Goal: Obtain resource: Download file/media

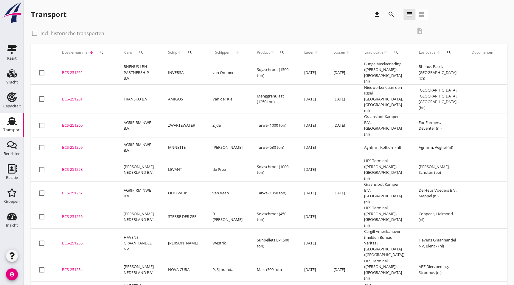
click at [83, 240] on div "BCS-251255" at bounding box center [85, 243] width 47 height 6
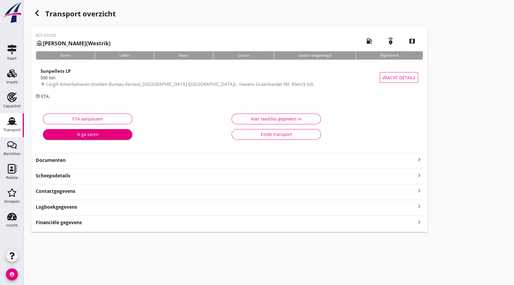
click at [112, 158] on strong "Documenten" at bounding box center [226, 160] width 380 height 7
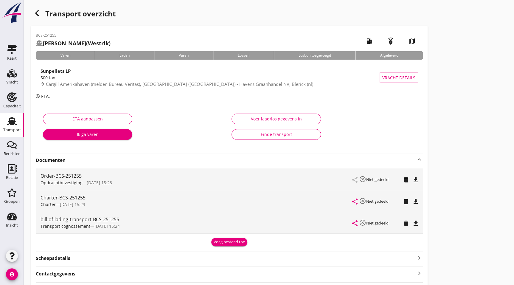
click at [419, 200] on div "file_download" at bounding box center [416, 201] width 8 height 7
click at [36, 8] on div "button" at bounding box center [37, 13] width 12 height 12
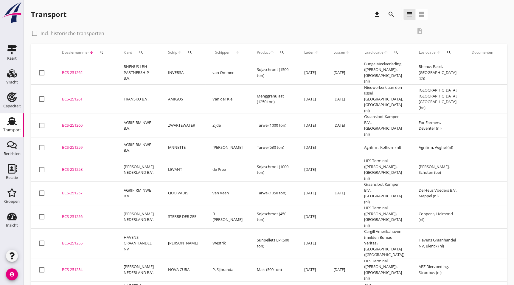
click at [75, 214] on div "BCS-251256" at bounding box center [85, 217] width 47 height 6
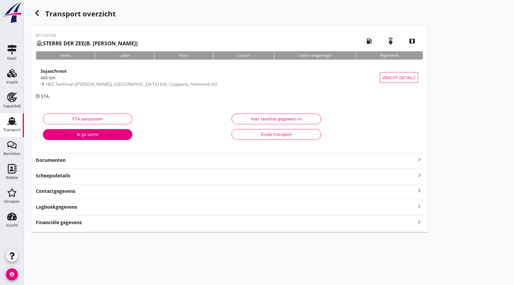
click at [64, 158] on strong "Documenten" at bounding box center [226, 160] width 380 height 7
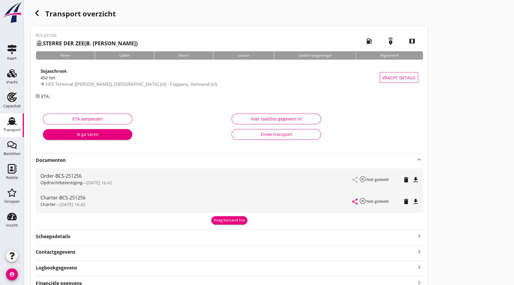
click at [415, 200] on icon "file_download" at bounding box center [415, 201] width 7 height 7
click at [39, 12] on icon "button" at bounding box center [36, 13] width 7 height 7
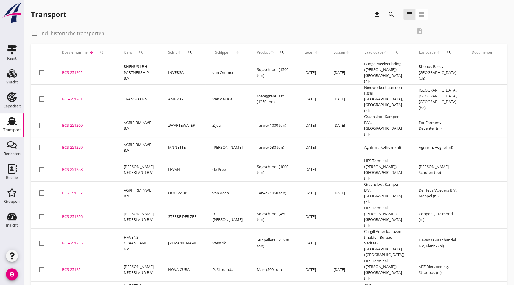
click at [90, 190] on div "BCS-251257" at bounding box center [85, 193] width 47 height 6
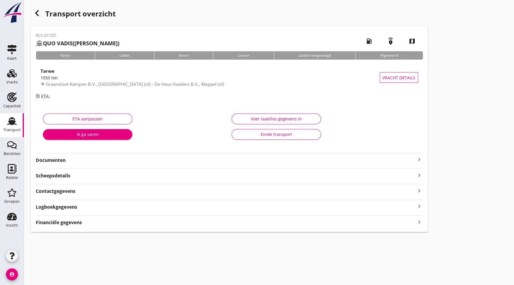
click at [61, 159] on strong "Documenten" at bounding box center [226, 160] width 380 height 7
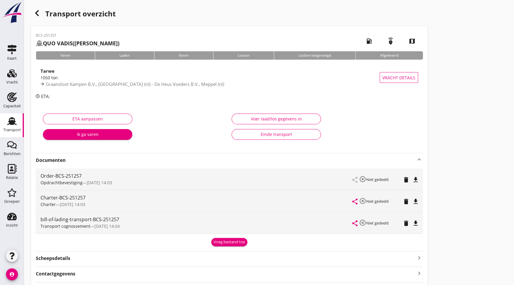
click at [413, 197] on div "share highlight_off Niet gedeeld delete file_download" at bounding box center [386, 200] width 66 height 21
click at [416, 199] on icon "file_download" at bounding box center [415, 201] width 7 height 7
click at [45, 16] on h1 "Transport overzicht" at bounding box center [229, 16] width 397 height 19
click at [42, 16] on h1 "Transport overzicht" at bounding box center [229, 16] width 397 height 19
click at [40, 17] on div "button" at bounding box center [37, 13] width 12 height 12
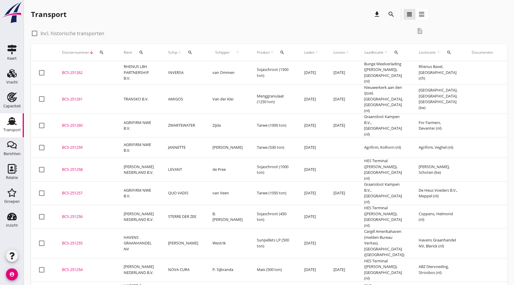
drag, startPoint x: 68, startPoint y: 154, endPoint x: 102, endPoint y: 157, distance: 34.7
click at [68, 167] on div "BCS-251258" at bounding box center [85, 170] width 47 height 6
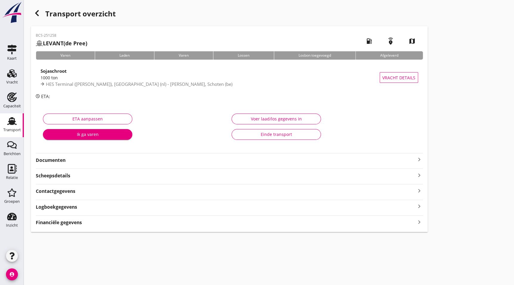
click at [74, 162] on strong "Documenten" at bounding box center [226, 160] width 380 height 7
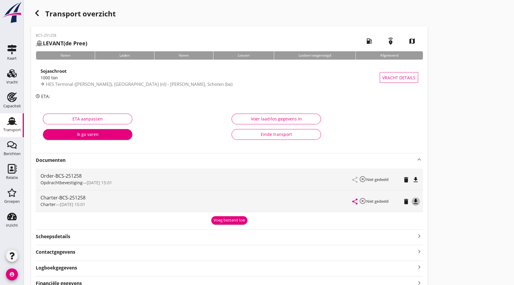
click at [414, 200] on icon "file_download" at bounding box center [415, 201] width 7 height 7
click at [40, 13] on icon "button" at bounding box center [36, 13] width 7 height 7
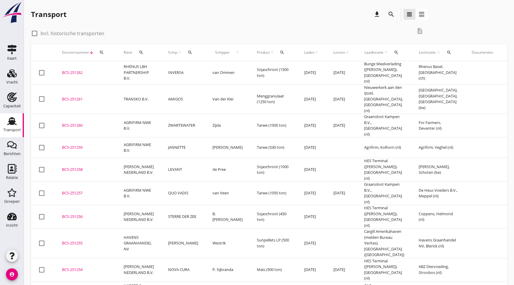
click at [92, 145] on div "BCS-251259" at bounding box center [85, 148] width 47 height 6
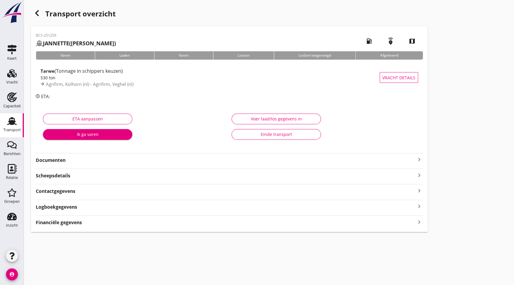
click at [93, 161] on strong "Documenten" at bounding box center [226, 160] width 380 height 7
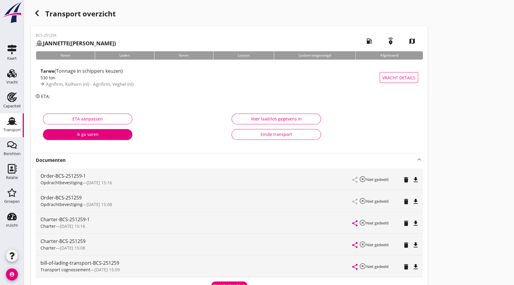
click at [417, 225] on icon "file_download" at bounding box center [415, 223] width 7 height 7
click at [37, 14] on use "button" at bounding box center [37, 13] width 4 height 6
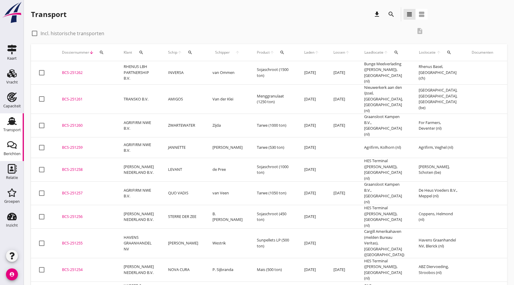
drag, startPoint x: 86, startPoint y: 112, endPoint x: 0, endPoint y: 154, distance: 96.0
click at [86, 123] on div "BCS-251260" at bounding box center [85, 126] width 47 height 6
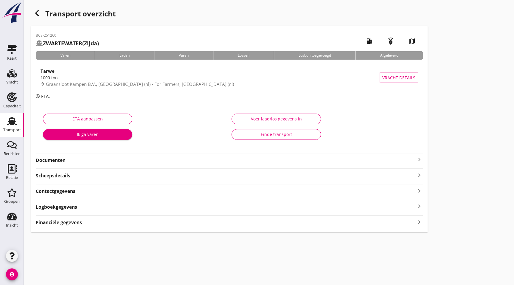
click at [44, 162] on strong "Documenten" at bounding box center [226, 160] width 380 height 7
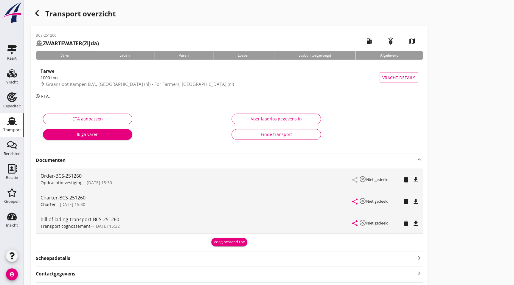
click at [418, 202] on icon "file_download" at bounding box center [415, 201] width 7 height 7
click at [36, 12] on use "button" at bounding box center [37, 13] width 4 height 6
